Goal: Check status: Check status

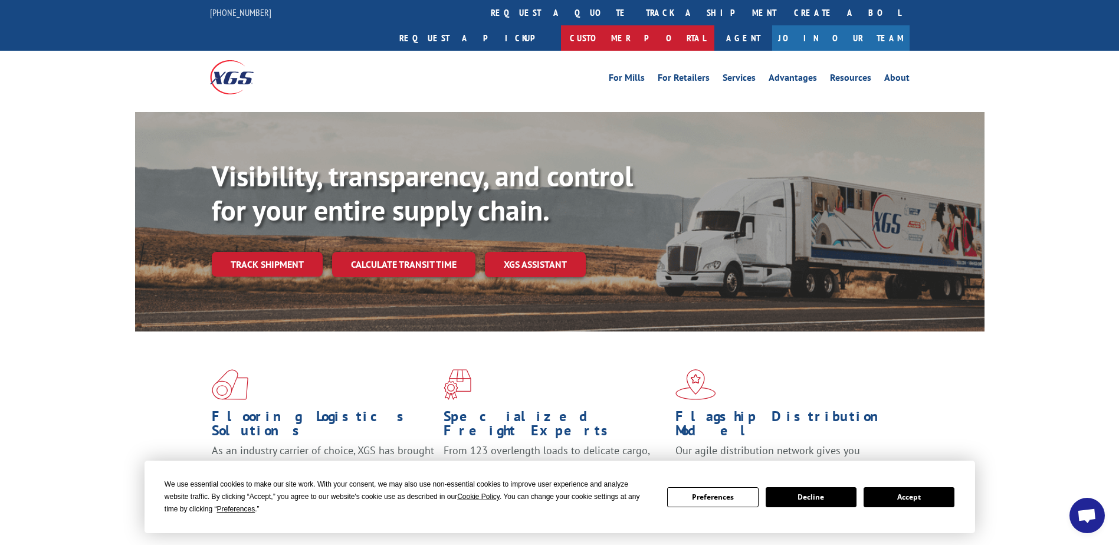
click at [714, 25] on link "Customer Portal" at bounding box center [637, 37] width 153 height 25
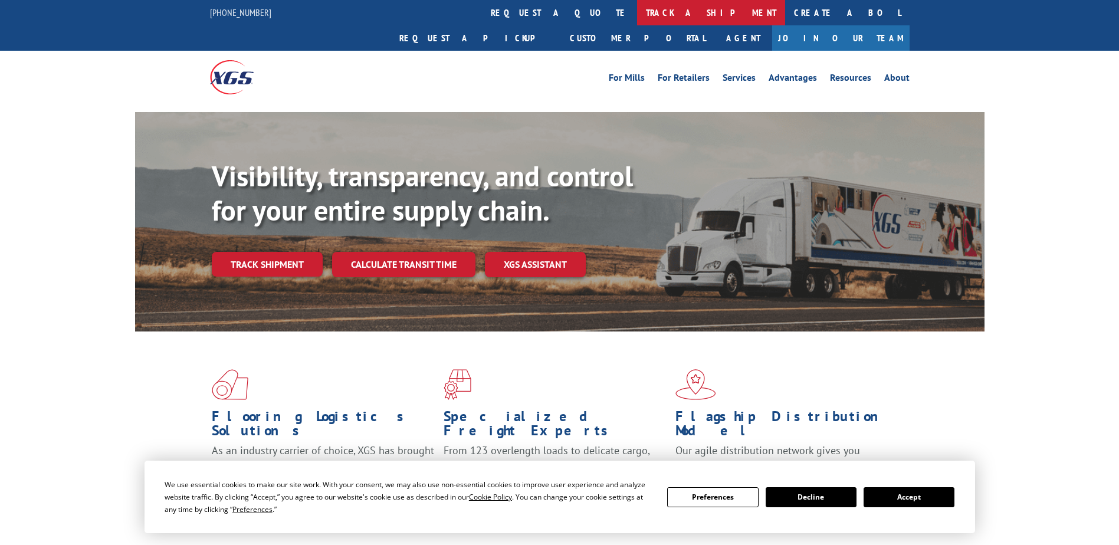
click at [637, 15] on link "track a shipment" at bounding box center [711, 12] width 148 height 25
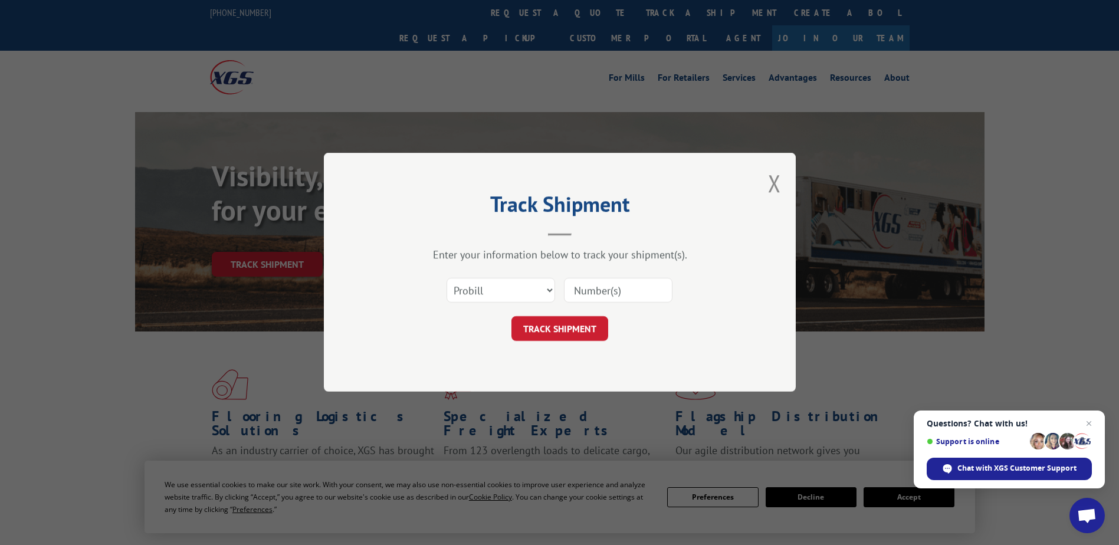
click at [573, 290] on input at bounding box center [618, 290] width 108 height 25
paste input "2843969"
drag, startPoint x: 616, startPoint y: 293, endPoint x: 526, endPoint y: 287, distance: 89.8
click at [526, 287] on div "Select category... Probill BOL PO 2843969" at bounding box center [560, 290] width 354 height 39
type input "17594960"
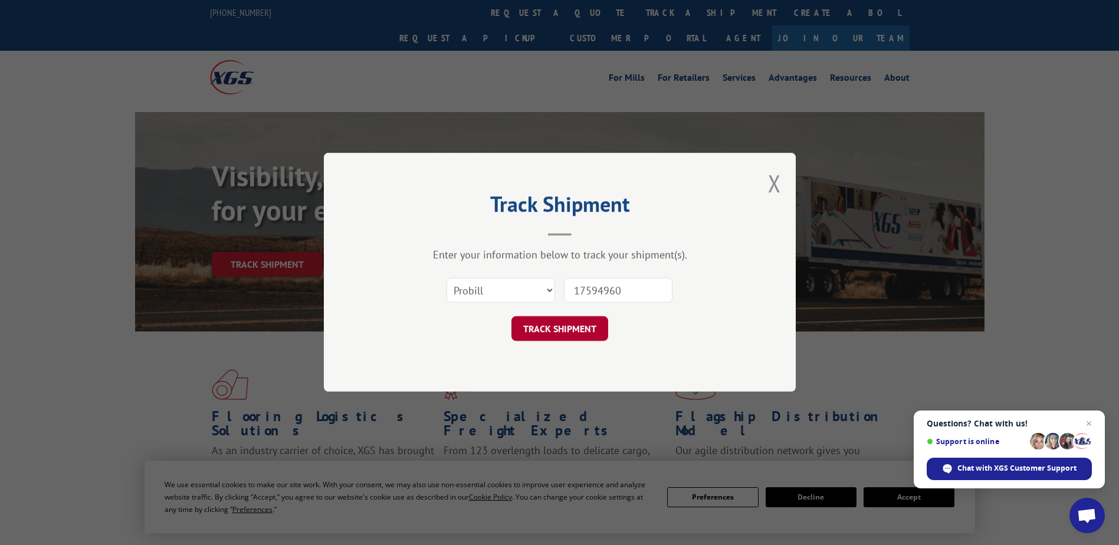
click at [552, 324] on button "TRACK SHIPMENT" at bounding box center [559, 329] width 97 height 25
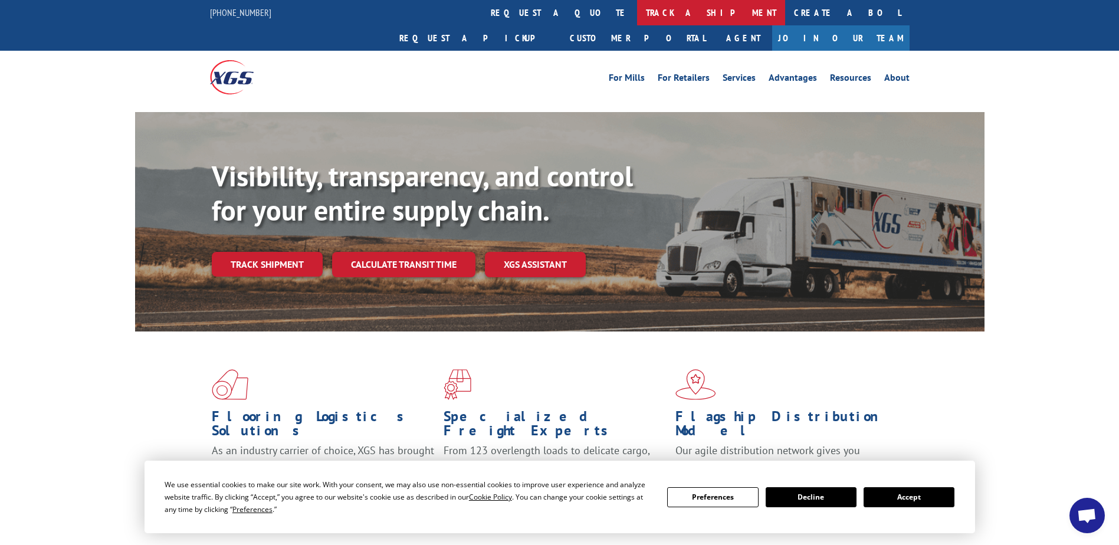
click at [637, 11] on link "track a shipment" at bounding box center [711, 12] width 148 height 25
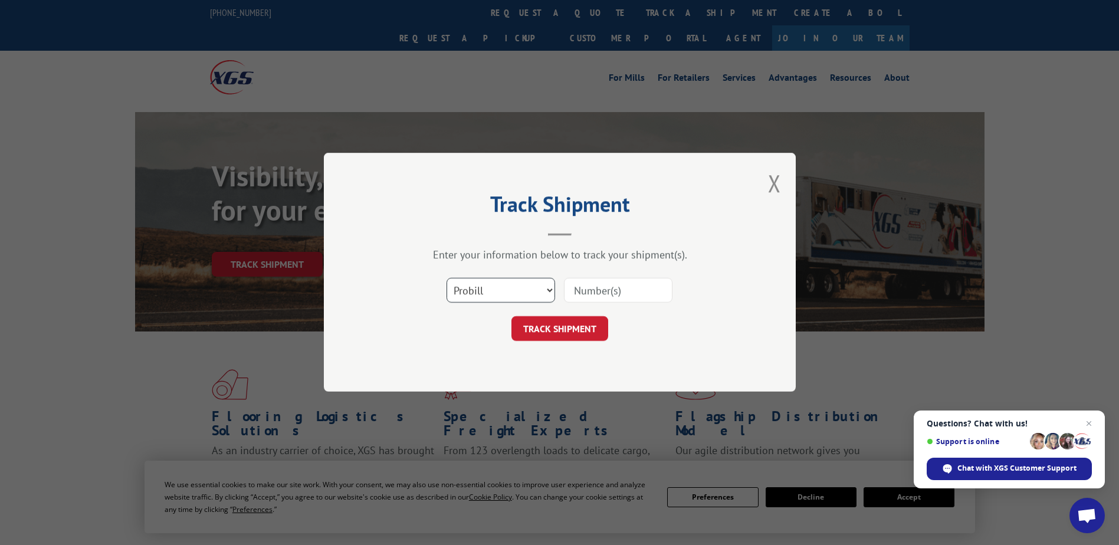
click at [508, 291] on select "Select category... Probill BOL PO" at bounding box center [500, 290] width 108 height 25
select select "bol"
click at [446, 278] on select "Select category... Probill BOL PO" at bounding box center [500, 290] width 108 height 25
click at [590, 291] on input at bounding box center [618, 290] width 108 height 25
type input "2829430"
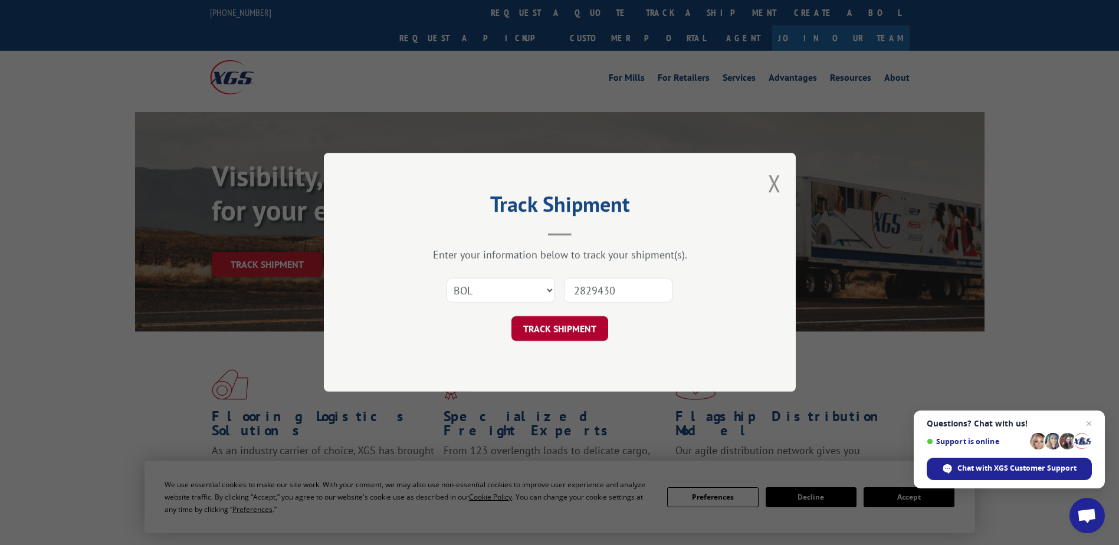
click at [571, 332] on button "TRACK SHIPMENT" at bounding box center [559, 329] width 97 height 25
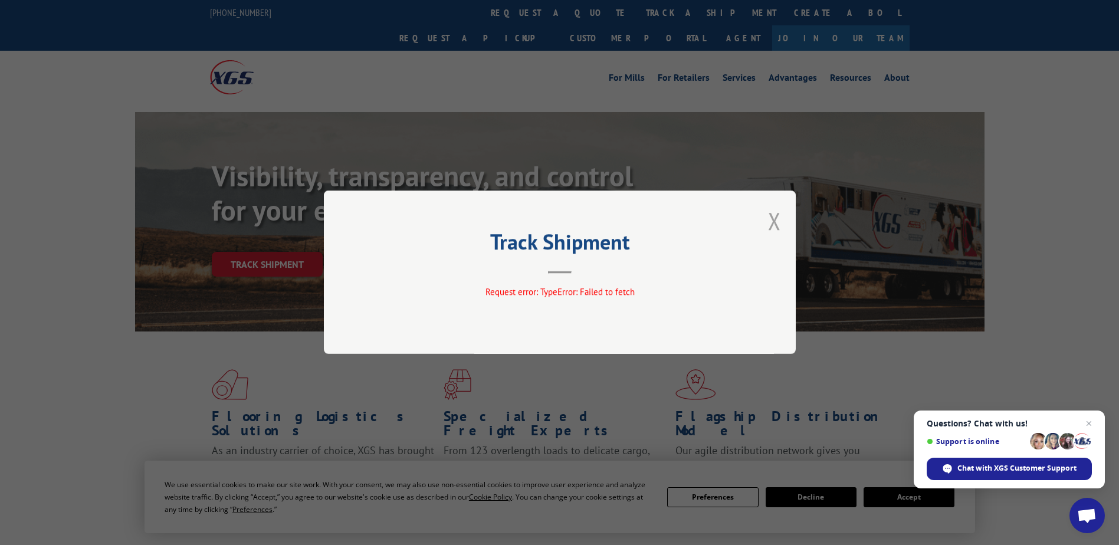
click at [771, 220] on button "Close modal" at bounding box center [774, 220] width 13 height 31
